Goal: Ask a question

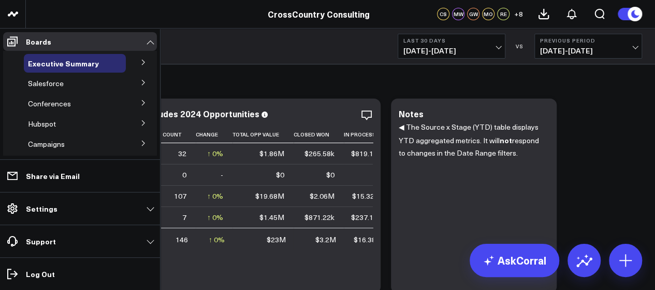
click at [140, 85] on icon at bounding box center [143, 82] width 6 height 6
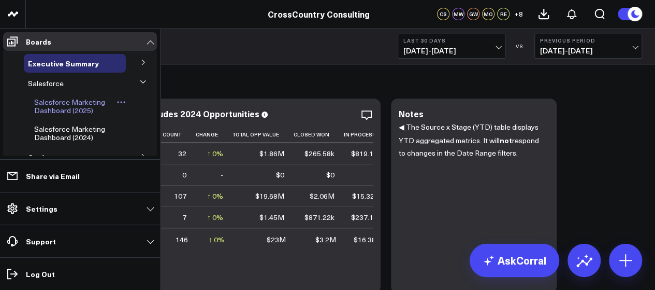
click at [88, 108] on span "Salesforce Marketing Dashboard (2025)" at bounding box center [69, 106] width 71 height 18
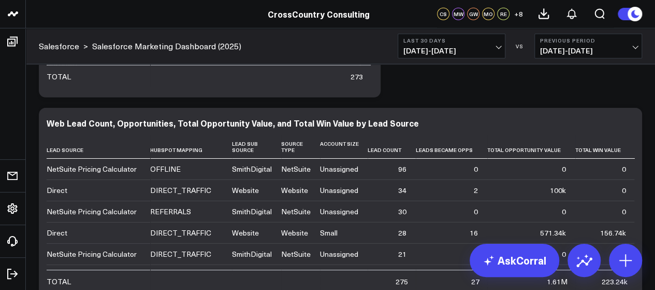
scroll to position [3405, 0]
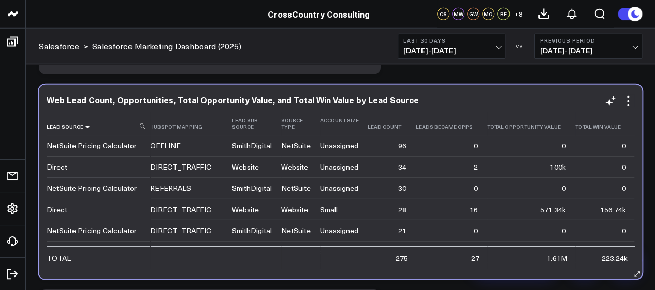
click at [85, 129] on icon at bounding box center [87, 126] width 8 height 6
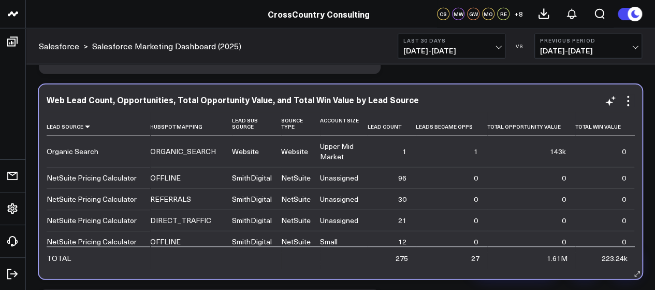
scroll to position [171, 0]
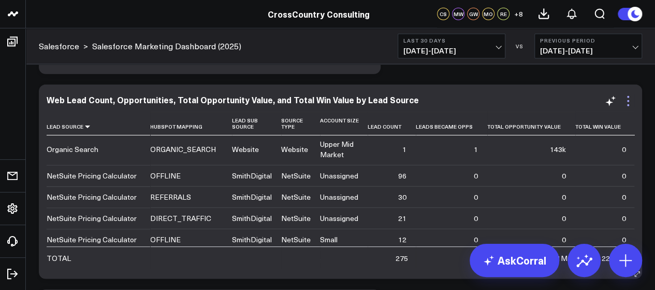
click at [626, 97] on icon at bounding box center [628, 101] width 12 height 12
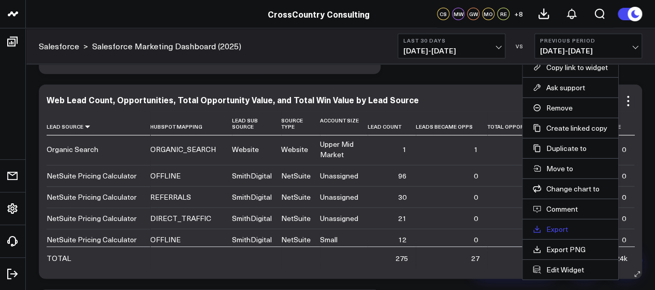
click at [555, 224] on link "Export" at bounding box center [570, 228] width 75 height 9
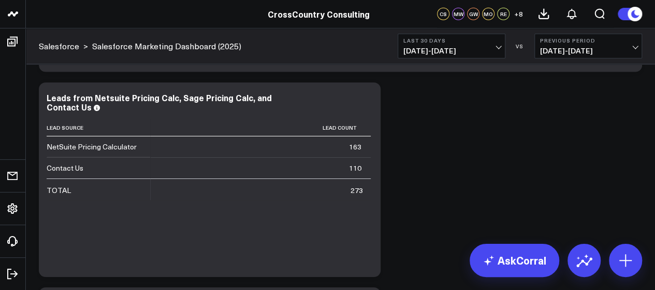
scroll to position [3623, 0]
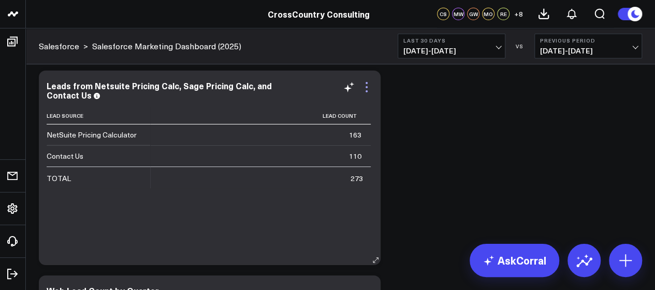
click at [366, 90] on icon at bounding box center [367, 91] width 2 height 2
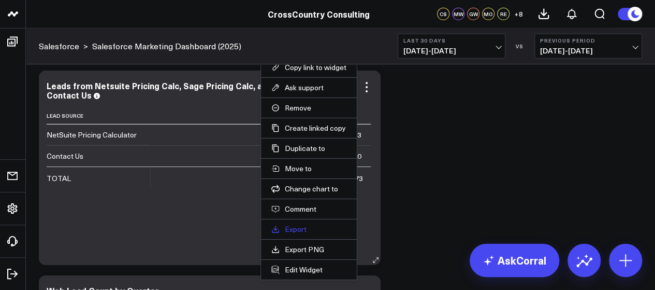
click at [303, 226] on link "Export" at bounding box center [308, 228] width 75 height 9
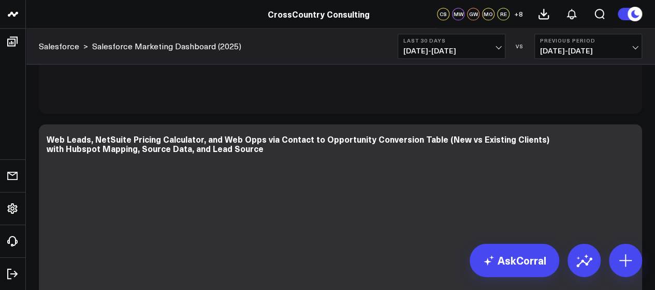
scroll to position [4658, 0]
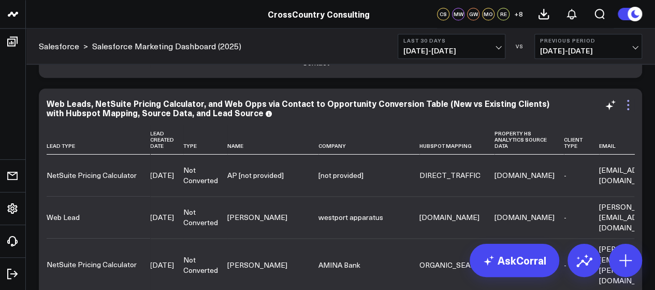
click at [629, 108] on icon at bounding box center [628, 104] width 12 height 12
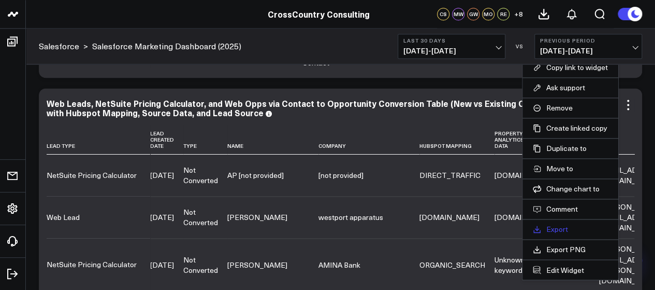
click at [549, 225] on link "Export" at bounding box center [570, 228] width 75 height 9
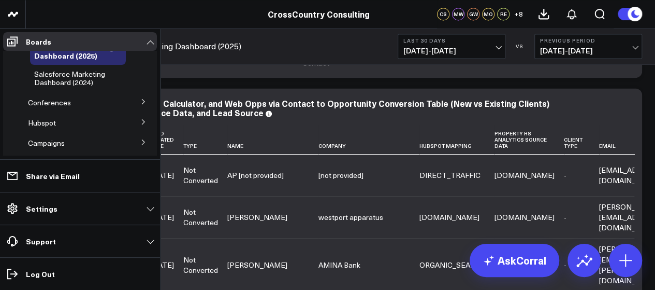
scroll to position [60, 0]
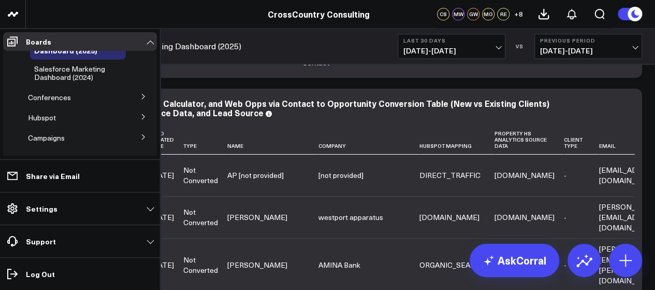
click at [133, 92] on button at bounding box center [143, 96] width 27 height 16
click at [66, 98] on span "Conferences" at bounding box center [49, 97] width 43 height 10
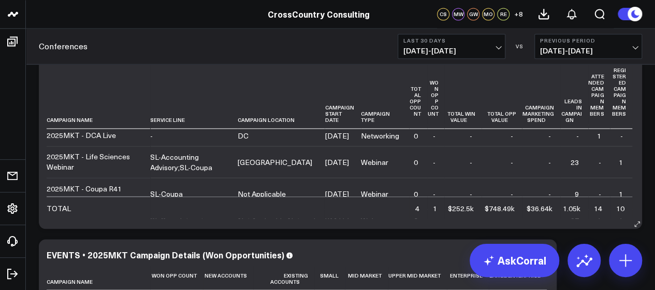
scroll to position [867, 0]
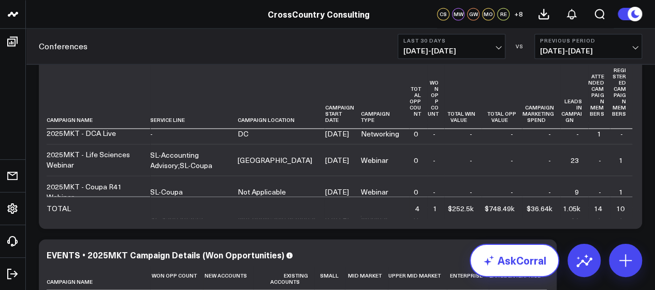
click at [493, 261] on icon at bounding box center [489, 260] width 12 height 12
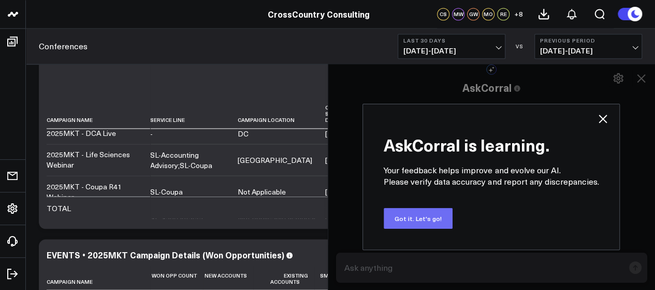
click at [416, 222] on button "Got it. Let's go!" at bounding box center [418, 218] width 69 height 21
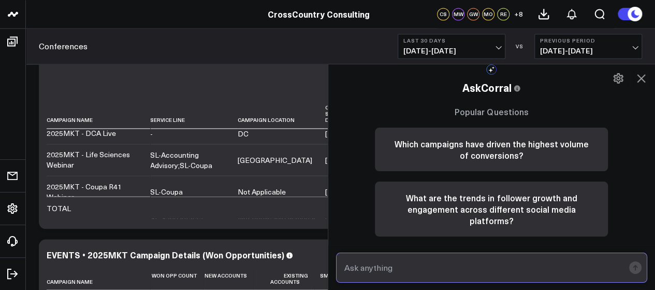
click at [396, 259] on input "text" at bounding box center [483, 267] width 283 height 19
type input "a"
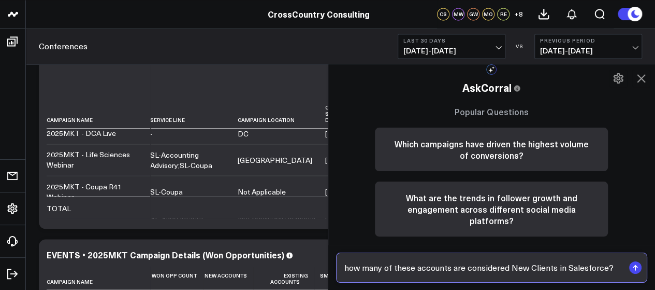
paste input "Flagship Pioneering Inc Lila Sciences Glia Flagship Pioneering Inc Montai Thera…"
type input "how many of these accounts are considered New Clients in Salesforce? Flagship P…"
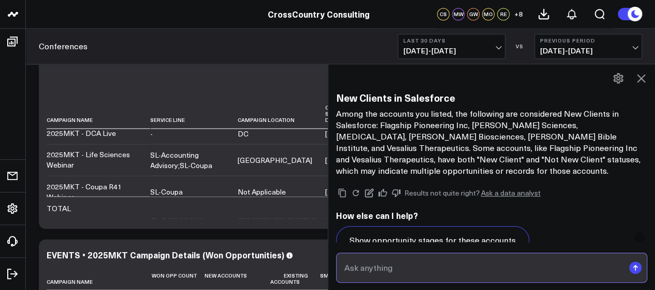
scroll to position [656, 0]
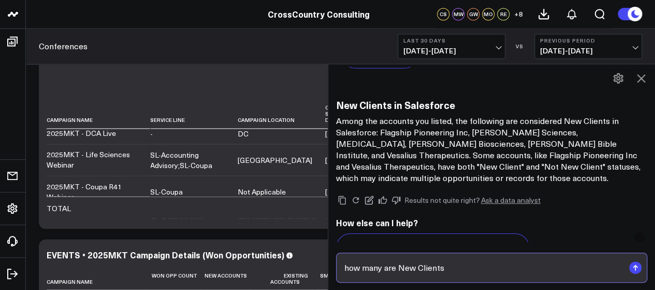
type input "how many are New Clients?"
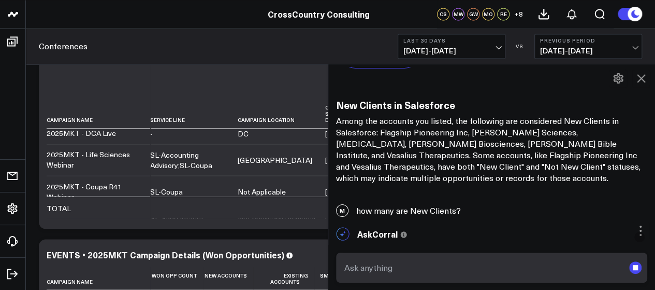
click at [556, 242] on div "M how many of these accounts are considered New Clients in Salesforce? Flagship…" at bounding box center [491, 154] width 327 height 180
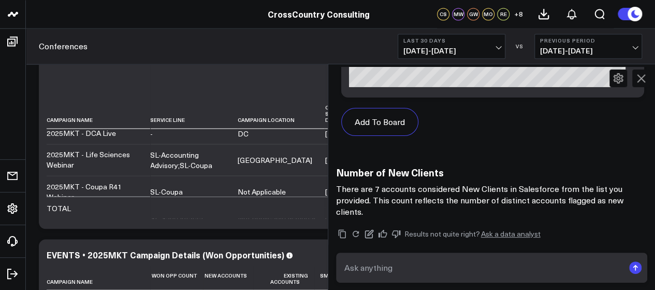
scroll to position [1749, 0]
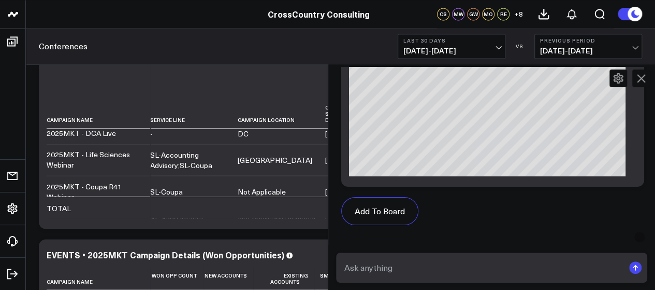
click at [646, 77] on icon at bounding box center [641, 78] width 12 height 12
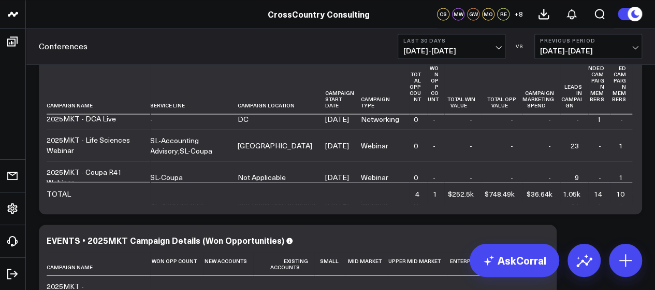
scroll to position [932, 0]
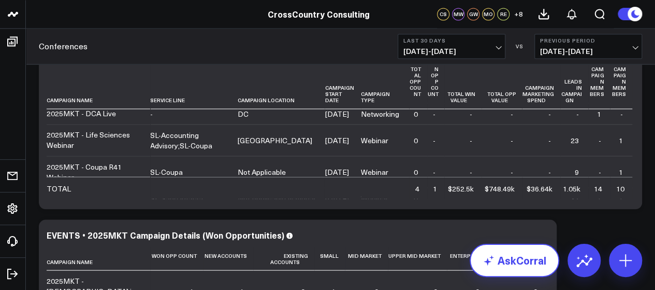
click at [515, 265] on link "AskCorral" at bounding box center [515, 260] width 90 height 33
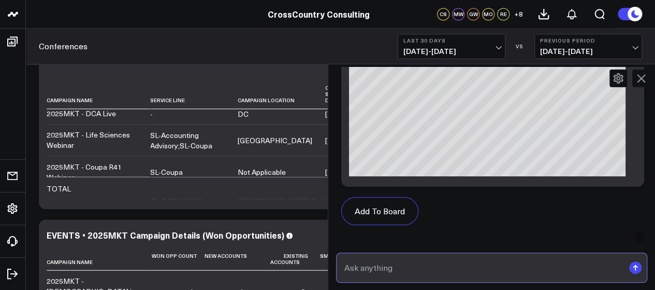
click at [515, 265] on input "text" at bounding box center [483, 267] width 283 height 19
type input "r"
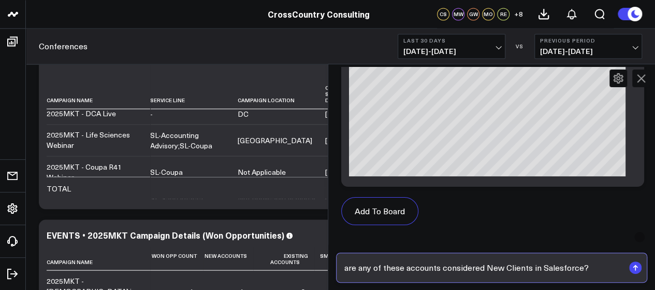
paste input "Atmos Energy Take Two Interactive Shutterstock, Inc."
type input "are any of these accounts considered New Clients in Salesforce? Atmos Energy Ta…"
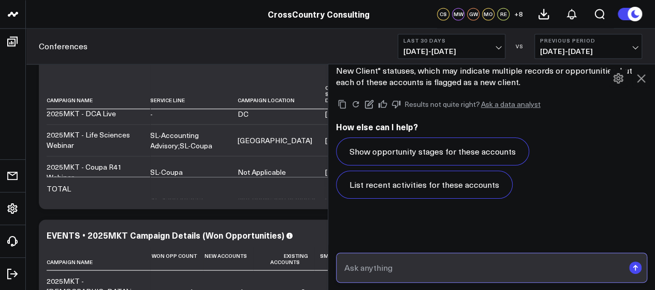
scroll to position [2704, 0]
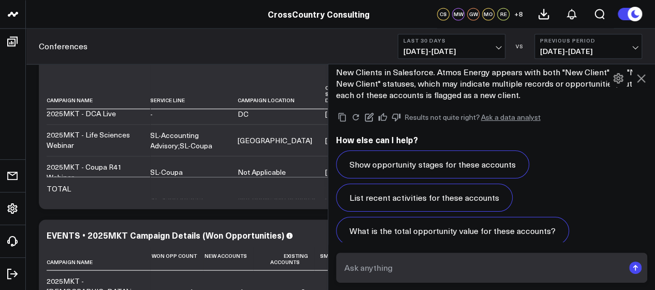
click at [639, 75] on icon at bounding box center [641, 78] width 12 height 12
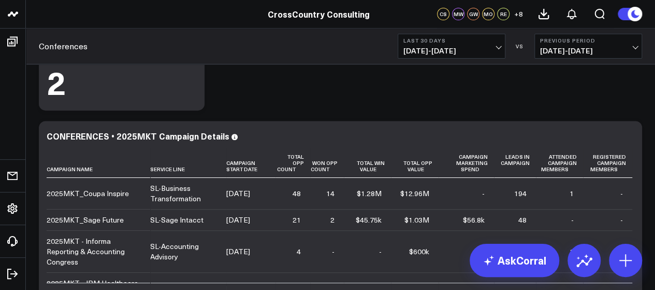
scroll to position [179, 0]
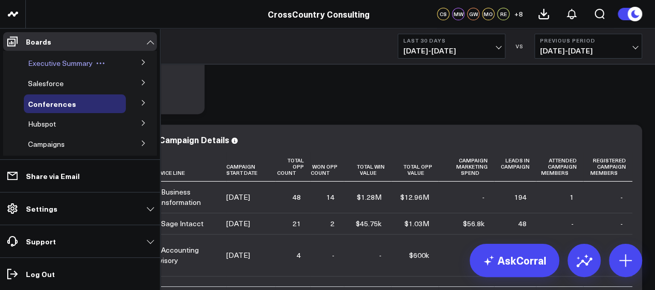
click at [47, 62] on span "Executive Summary" at bounding box center [60, 63] width 65 height 10
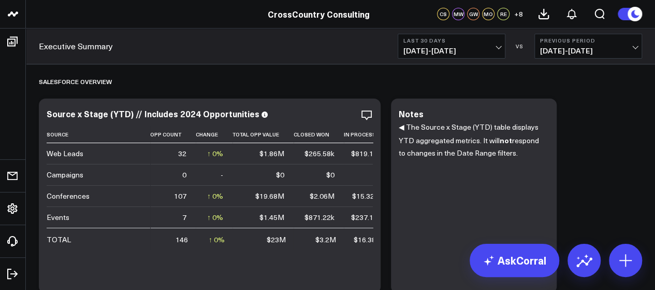
click at [570, 53] on span "06/15/25 - 07/14/25" at bounding box center [588, 51] width 96 height 8
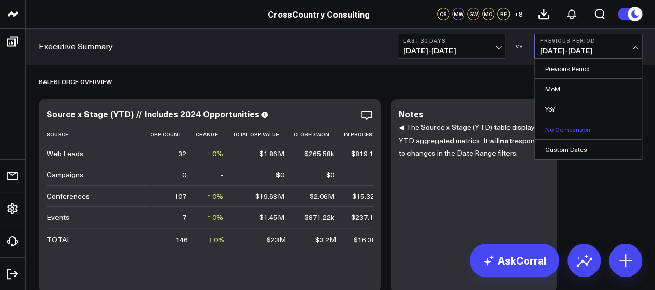
click at [563, 127] on link "No Comparison" at bounding box center [588, 129] width 107 height 20
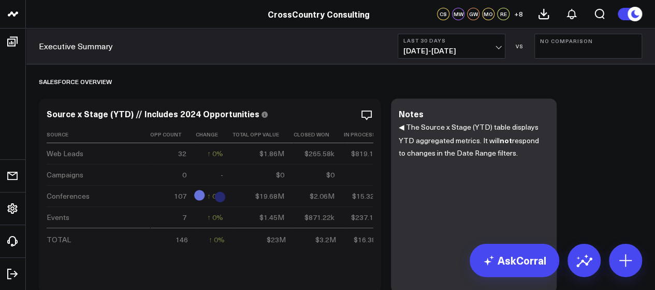
click at [455, 41] on b "Last 30 Days" at bounding box center [452, 40] width 96 height 6
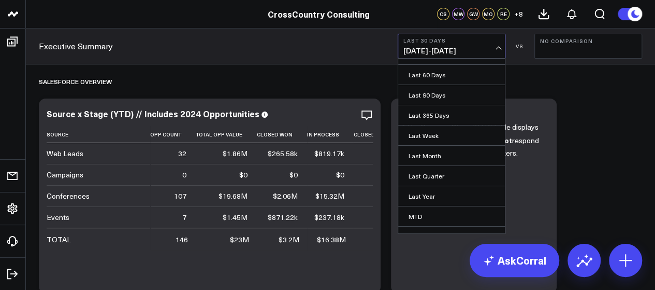
scroll to position [55, 0]
click at [422, 189] on link "Last Year" at bounding box center [451, 195] width 107 height 20
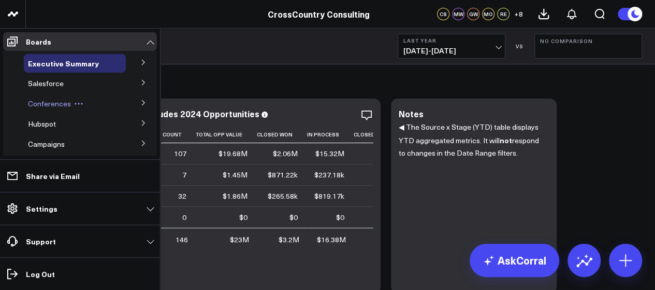
click at [42, 104] on span "Conferences" at bounding box center [49, 103] width 43 height 10
